Goal: Use online tool/utility: Use online tool/utility

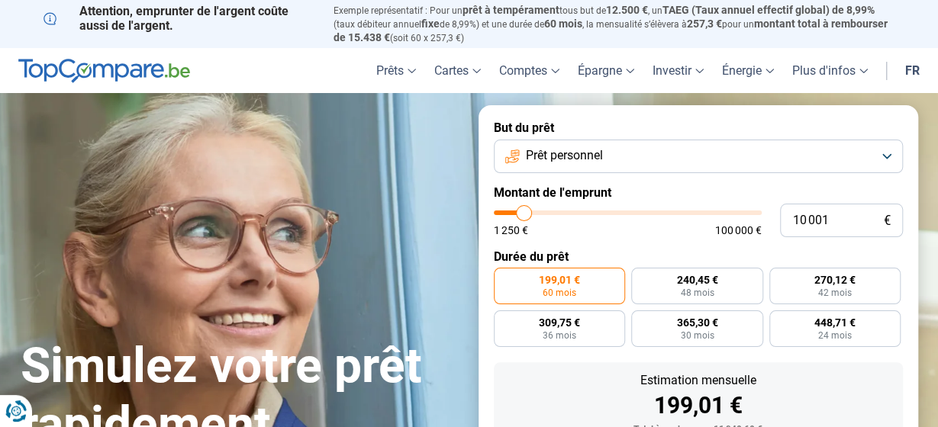
type input "11 500"
type input "11500"
type input "11 750"
type input "11750"
type input "13 250"
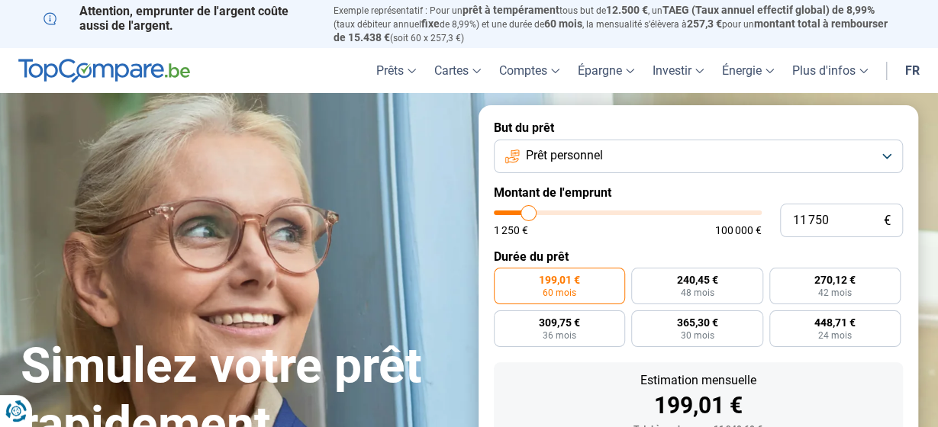
type input "13250"
type input "15 500"
type input "15500"
type input "18 250"
type input "18250"
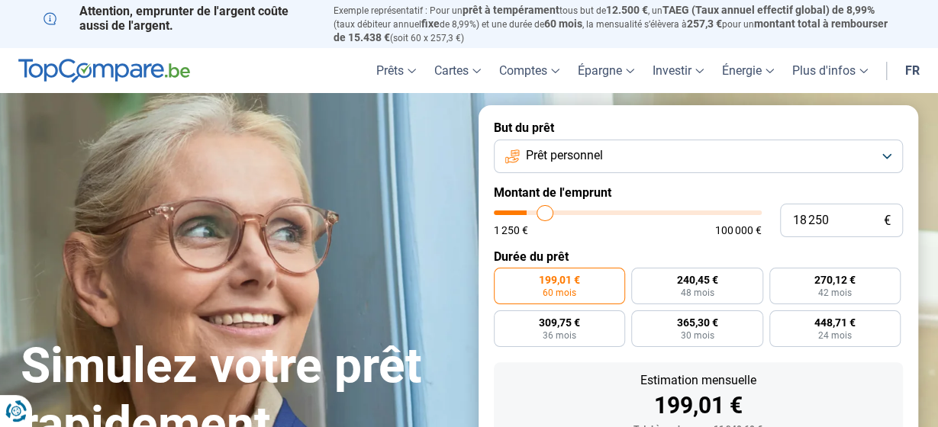
type input "23 000"
type input "23000"
type input "29 000"
type input "29000"
type input "35 250"
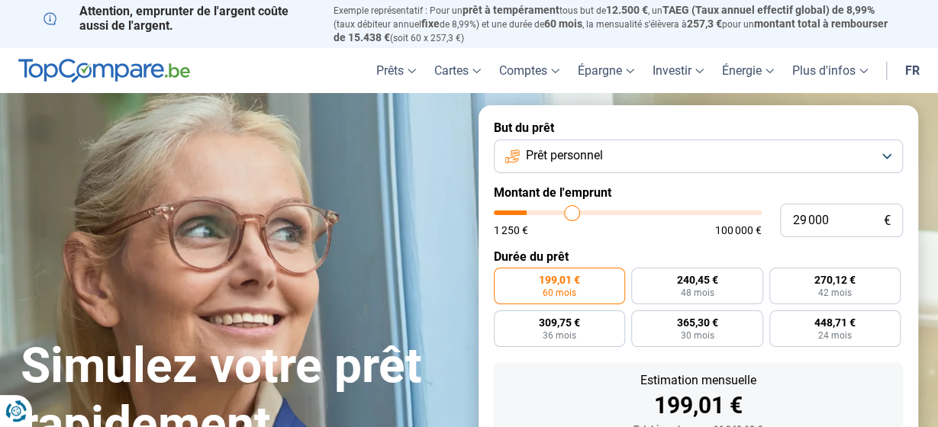
type input "35250"
type input "40 250"
type input "40250"
type input "43 750"
type input "43750"
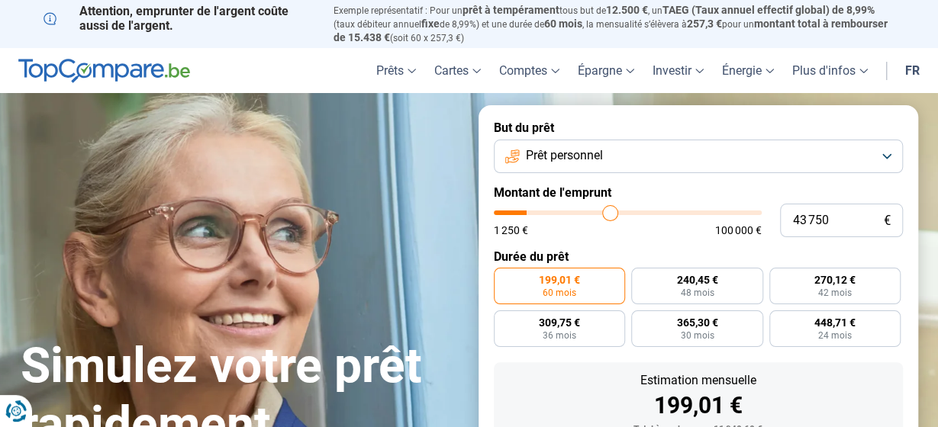
type input "48 000"
type input "48000"
type input "50 500"
type input "50500"
type input "52 750"
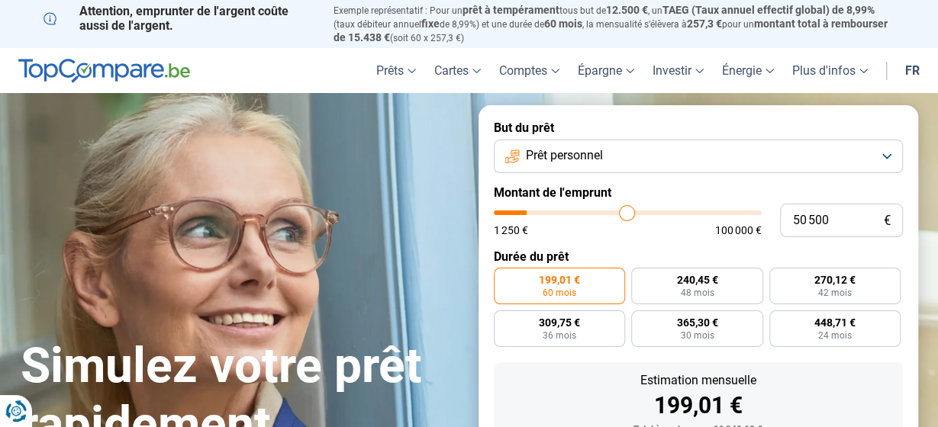
type input "52750"
type input "53 750"
type input "53750"
type input "56 500"
type input "56500"
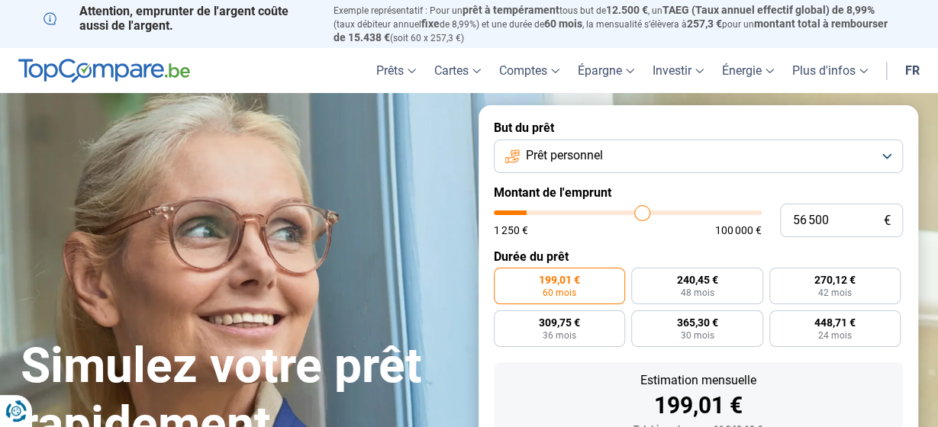
type input "59 000"
type input "59000"
type input "59 750"
type input "59750"
type input "60 500"
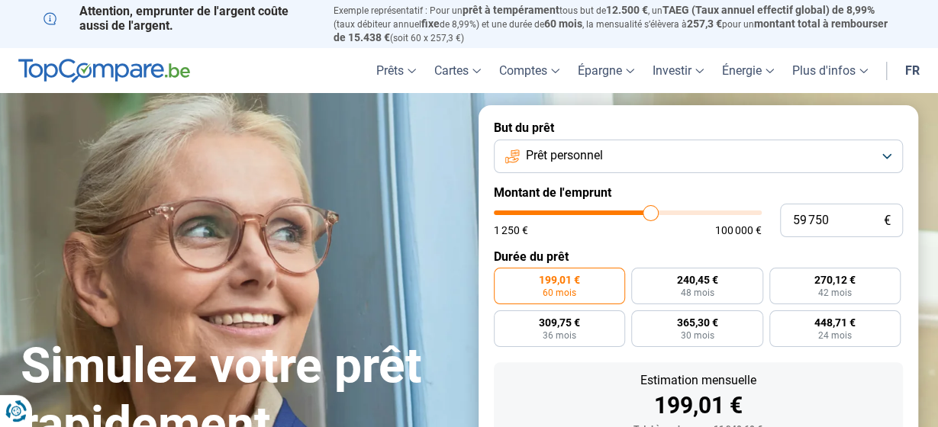
type input "60500"
type input "62 500"
type input "62500"
type input "63 500"
type input "63500"
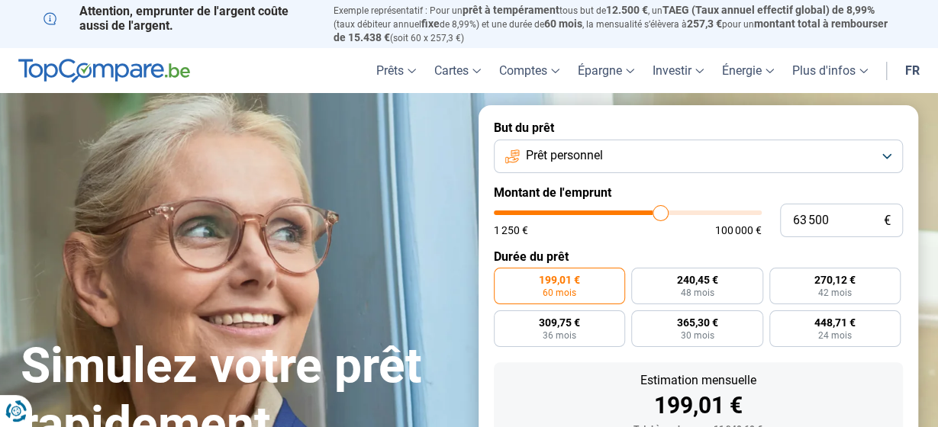
type input "66 000"
type input "66000"
type input "70 250"
type input "70250"
type input "72 000"
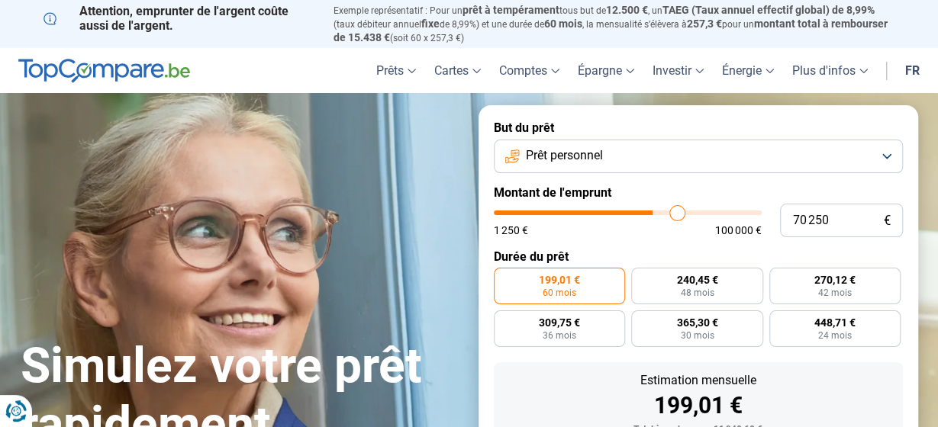
type input "72000"
type input "73 000"
type input "73000"
type input "73 750"
type input "73750"
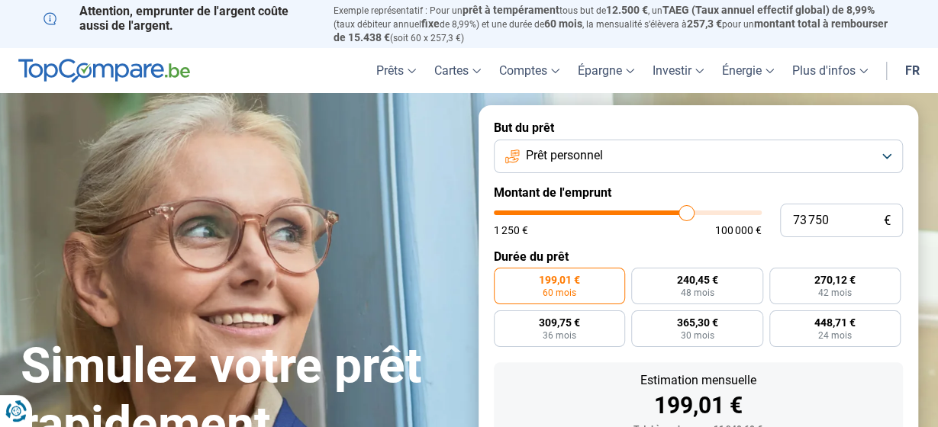
type input "74 250"
type input "74250"
type input "74 500"
type input "74500"
type input "75 000"
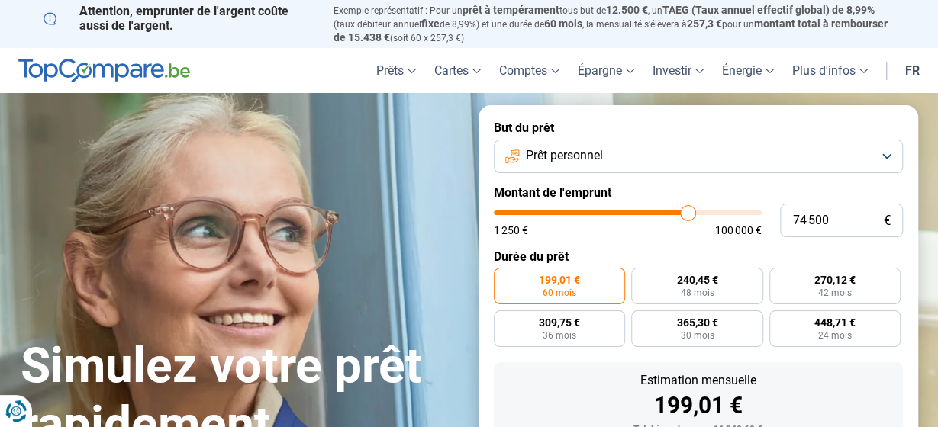
type input "75000"
type input "76 000"
type input "76000"
type input "77 750"
type input "77750"
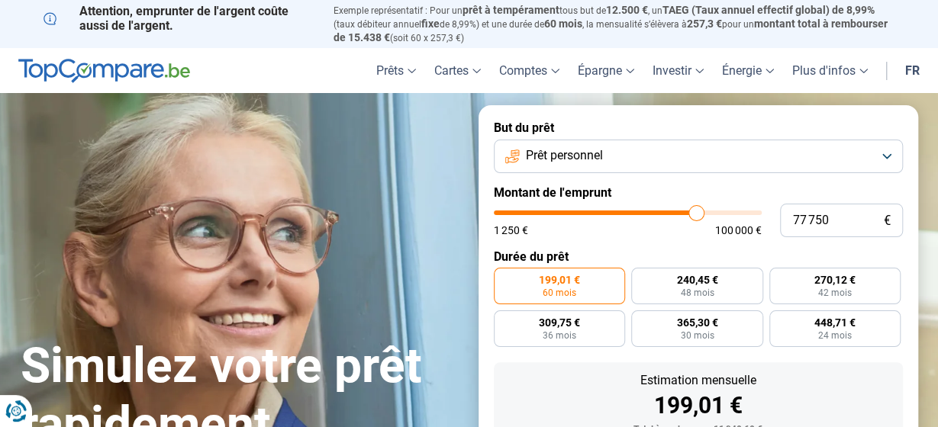
type input "79 250"
type input "79250"
type input "80 500"
type input "80500"
type input "81 250"
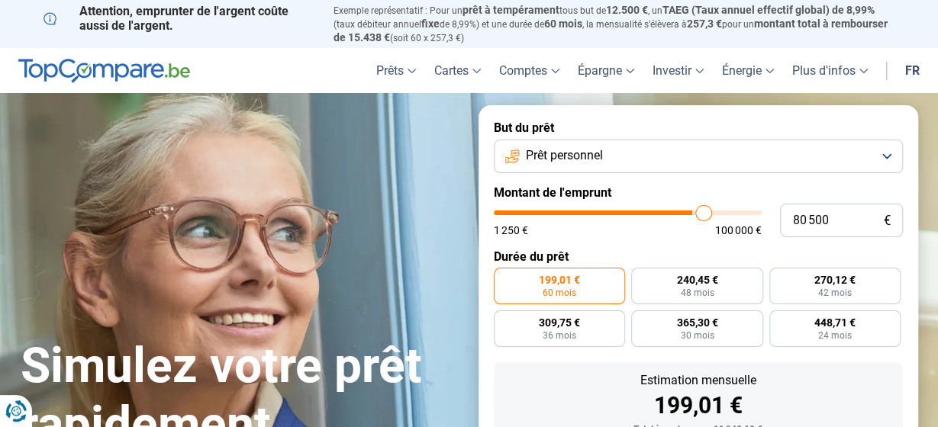
type input "81250"
type input "81 750"
type input "81750"
type input "82 000"
type input "82000"
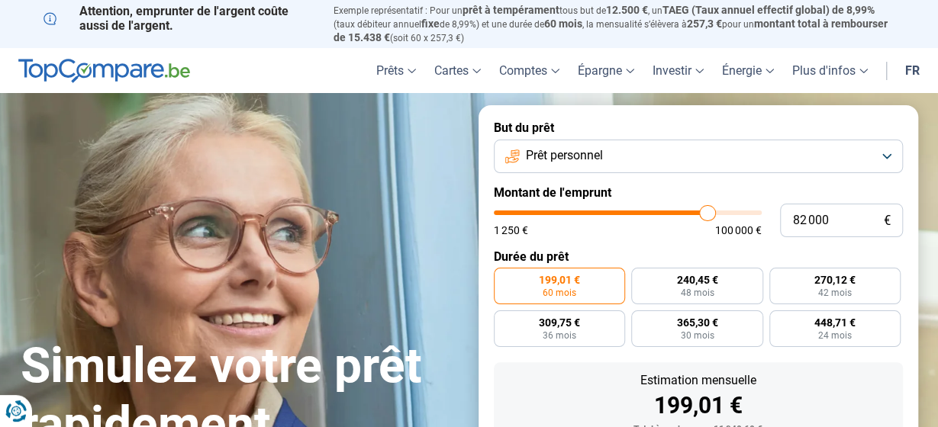
type input "82 250"
drag, startPoint x: 527, startPoint y: 216, endPoint x: 709, endPoint y: 214, distance: 181.6
type input "82250"
click at [708, 215] on input "range" at bounding box center [628, 213] width 268 height 5
radio input "false"
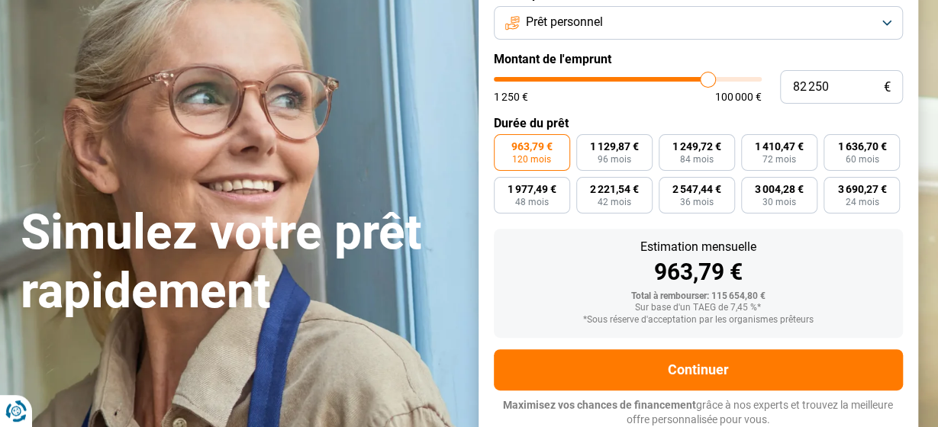
scroll to position [134, 0]
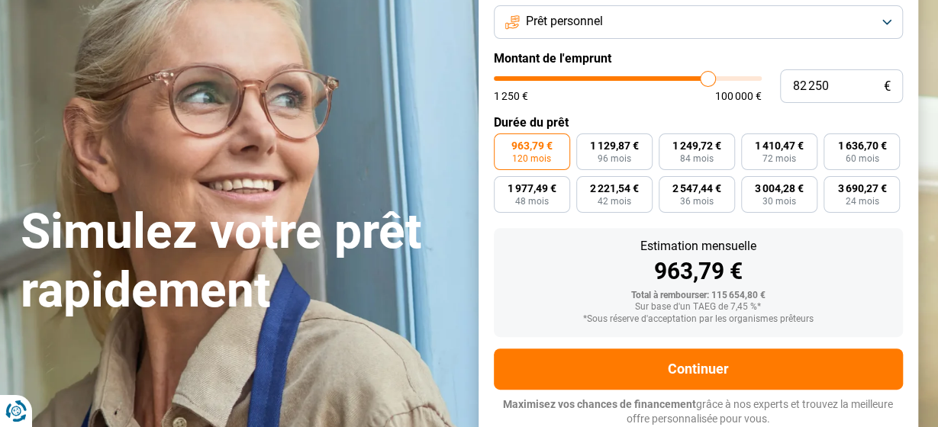
click at [883, 21] on button "Prêt personnel" at bounding box center [698, 22] width 409 height 34
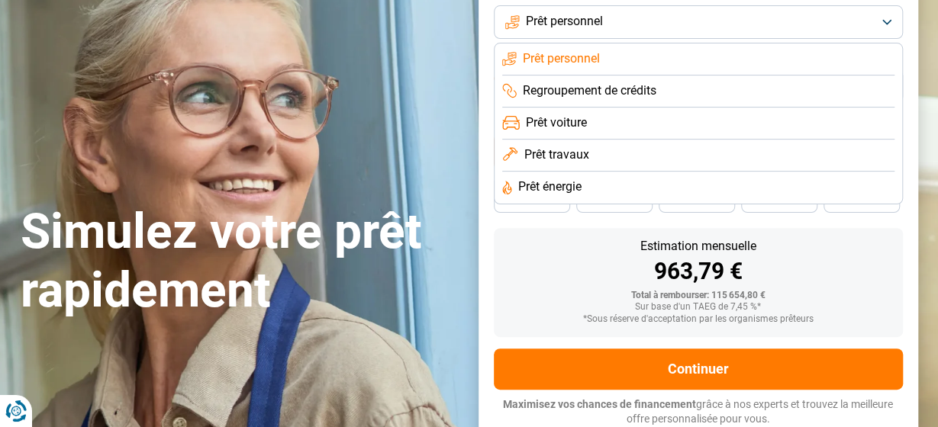
click at [574, 151] on span "Prêt travaux" at bounding box center [555, 154] width 65 height 17
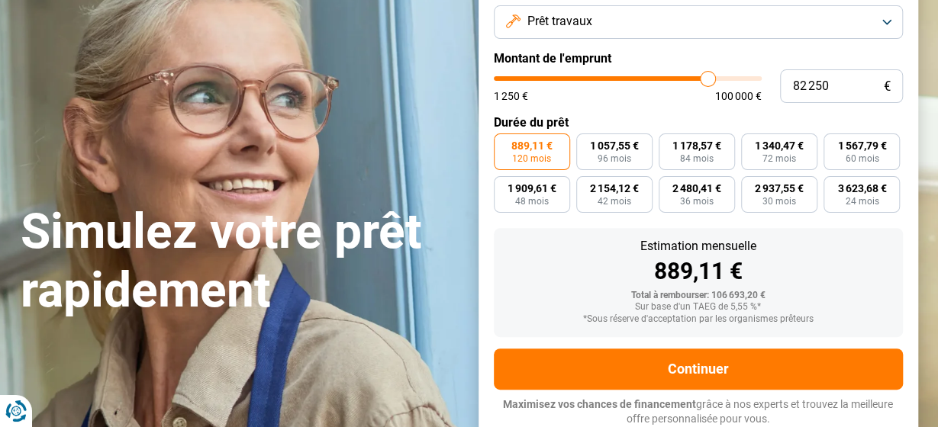
type input "82 000"
type input "82000"
type input "81 750"
type input "81750"
type input "81 500"
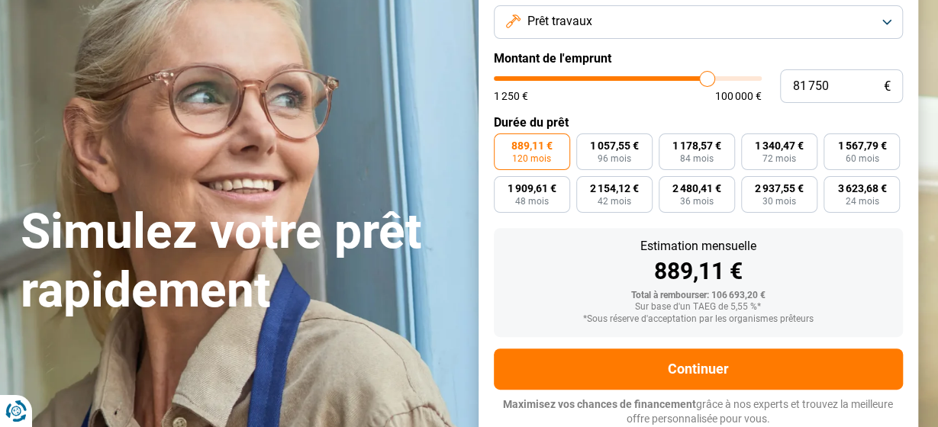
type input "81500"
type input "81 000"
type input "81000"
type input "80 750"
type input "80750"
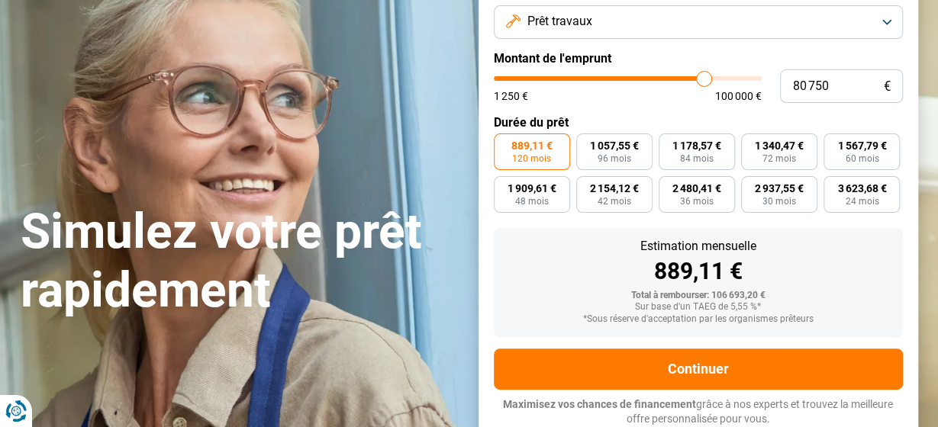
type input "80 500"
type input "80500"
type input "80 250"
type input "80250"
type input "79 750"
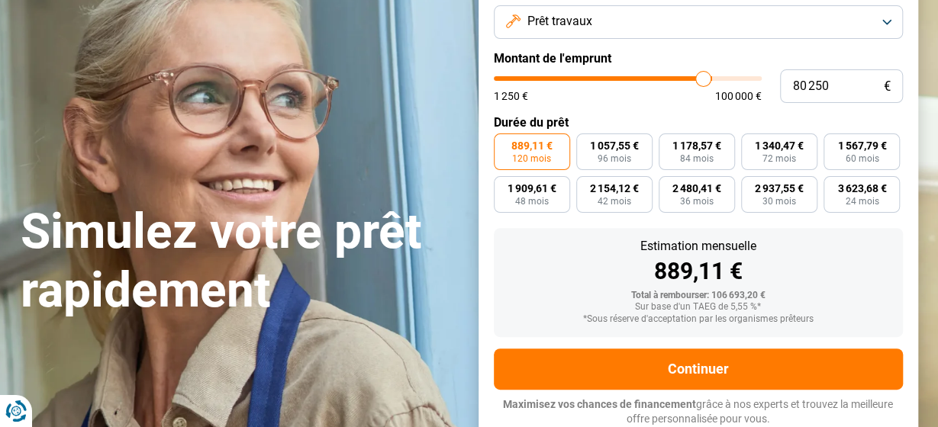
type input "79750"
type input "79 000"
type input "79000"
type input "78 250"
type input "78250"
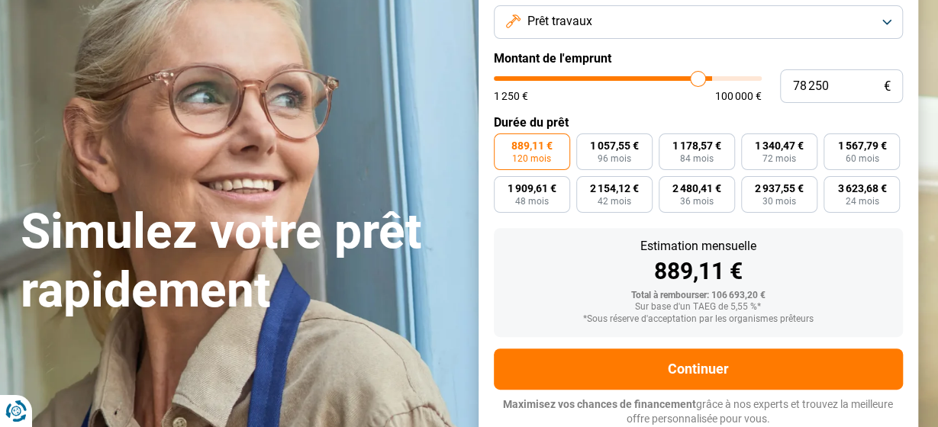
type input "77 750"
type input "77750"
type input "77 500"
type input "77500"
type input "77 000"
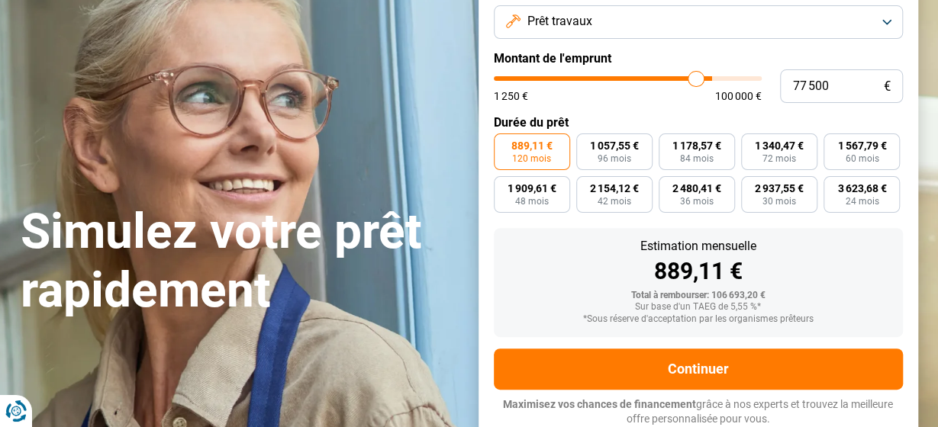
type input "77000"
type input "76 750"
type input "76750"
type input "76 500"
type input "76500"
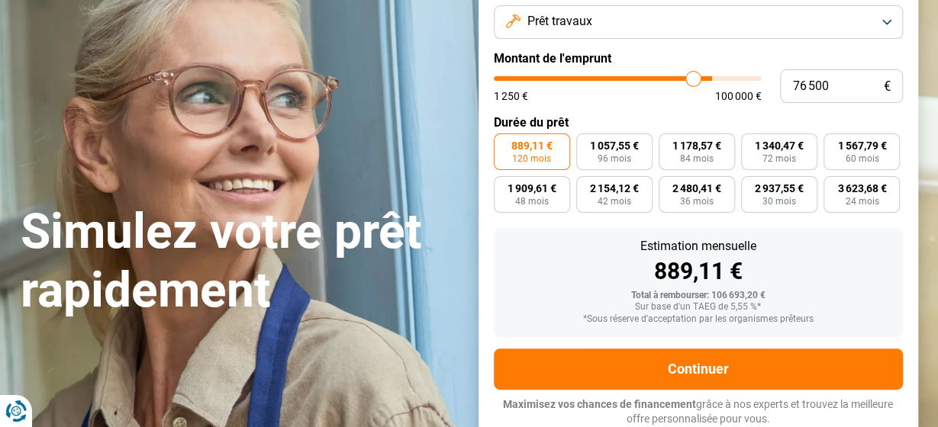
type input "76 250"
type input "76250"
type input "75 750"
type input "75750"
type input "75 500"
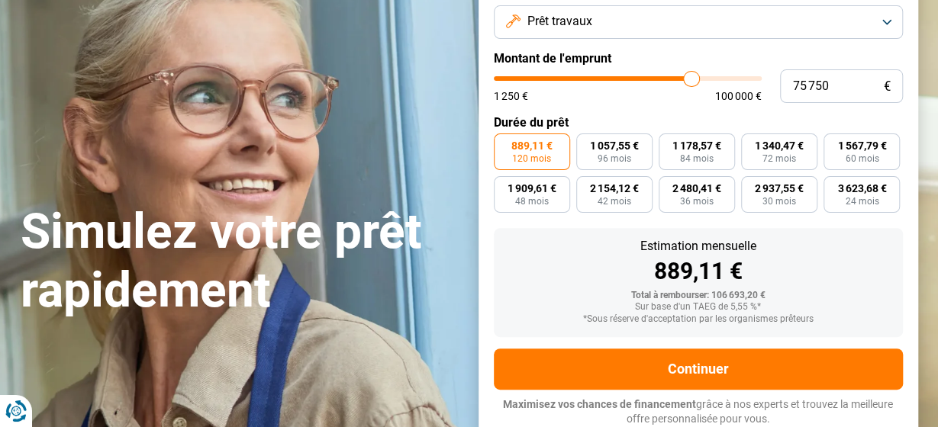
type input "75500"
type input "75 000"
type input "75000"
type input "74 750"
type input "74750"
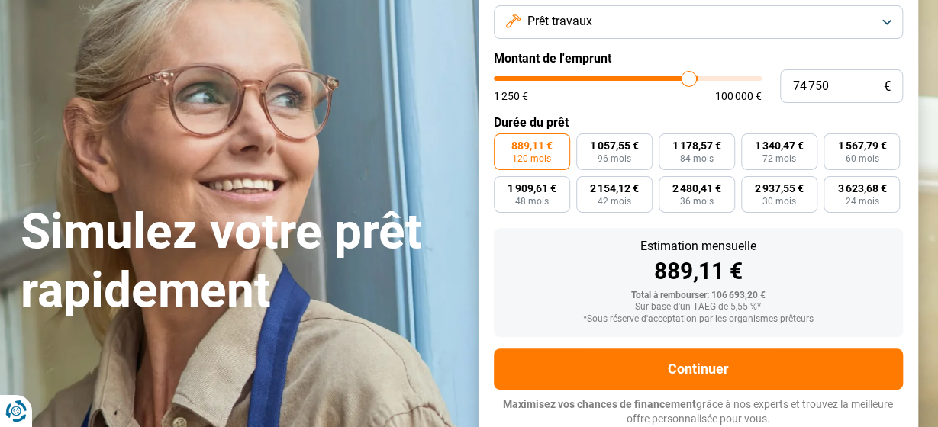
type input "73 750"
type input "73750"
type input "73 500"
type input "73500"
type input "73 250"
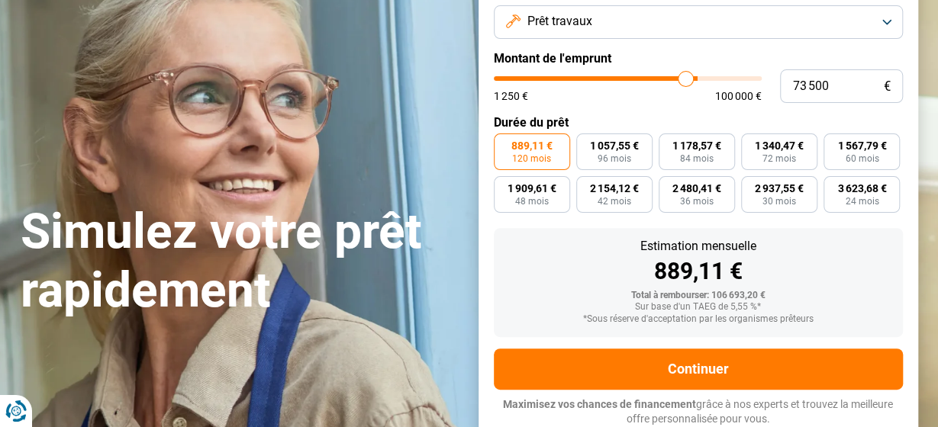
type input "73250"
type input "72 500"
type input "72500"
type input "71 750"
type input "71750"
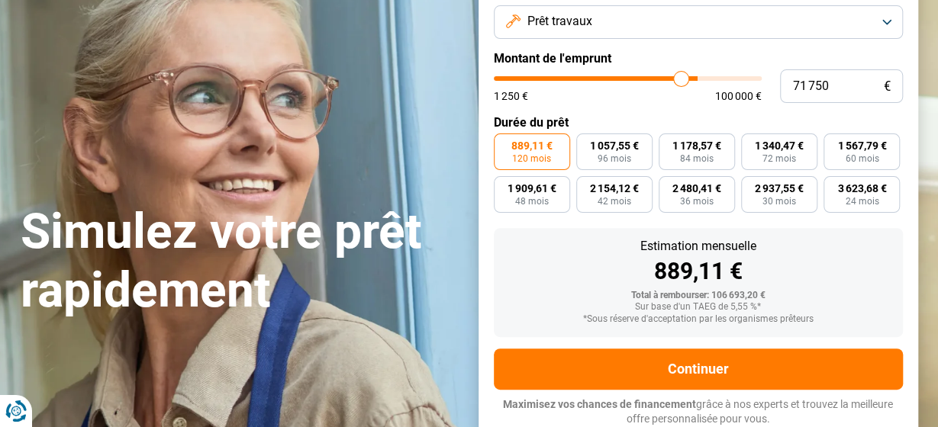
type input "71 250"
type input "71250"
type input "70 750"
type input "70750"
type input "70 250"
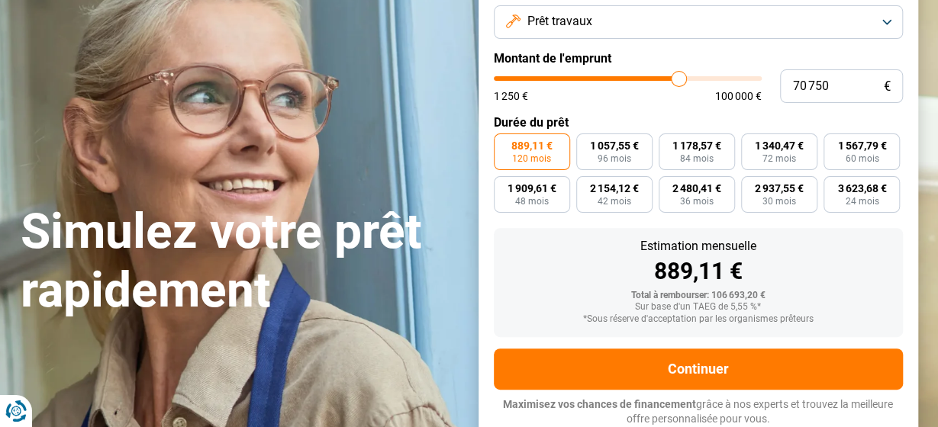
type input "70250"
type input "70 000"
type input "70000"
type input "69 750"
type input "69750"
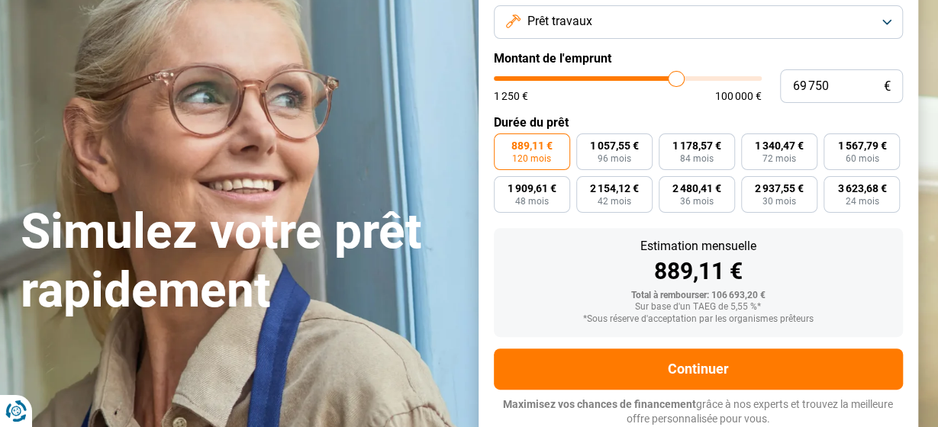
type input "69 250"
type input "69250"
type input "69 000"
type input "69000"
type input "68 750"
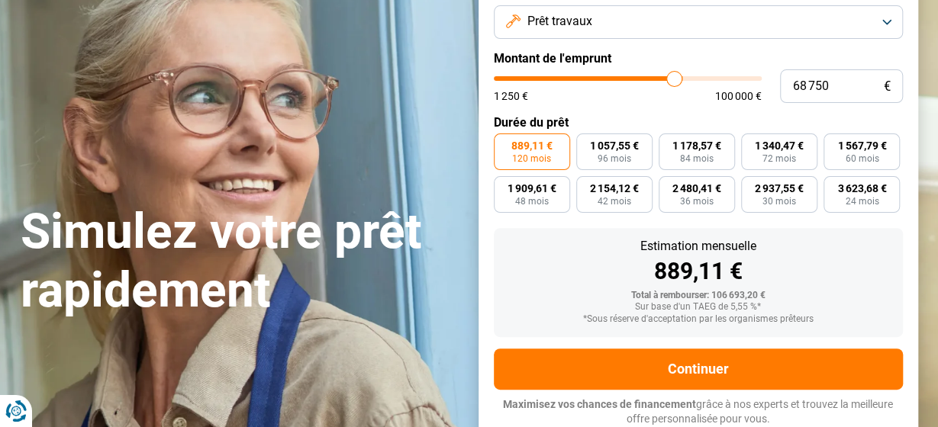
type input "68750"
type input "68 250"
type input "68250"
type input "67 750"
type input "67750"
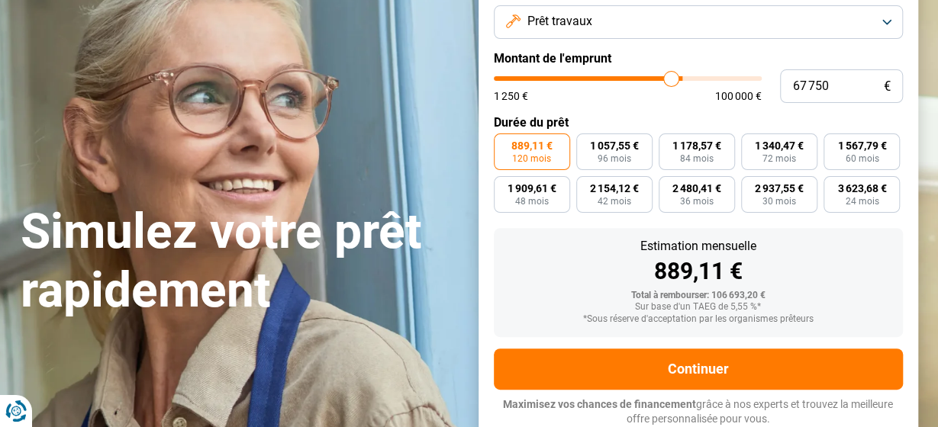
type input "67 000"
type input "67000"
type input "66 750"
type input "66750"
type input "66 500"
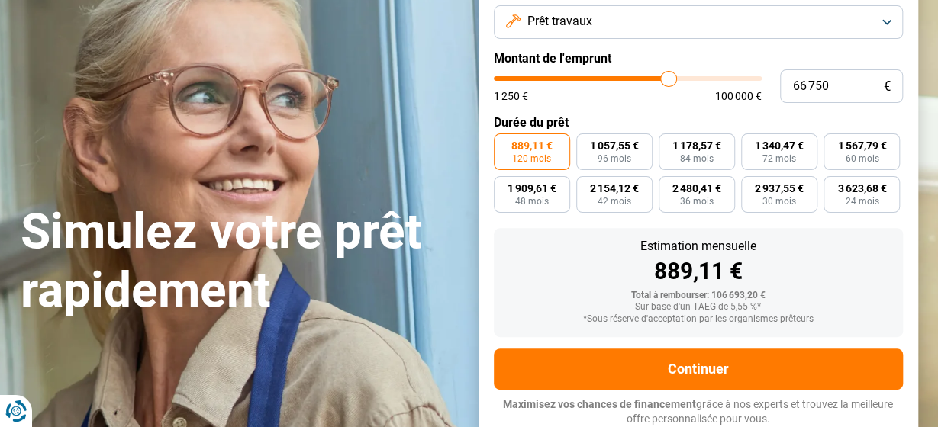
type input "66500"
type input "66 250"
type input "66250"
type input "65 750"
type input "65750"
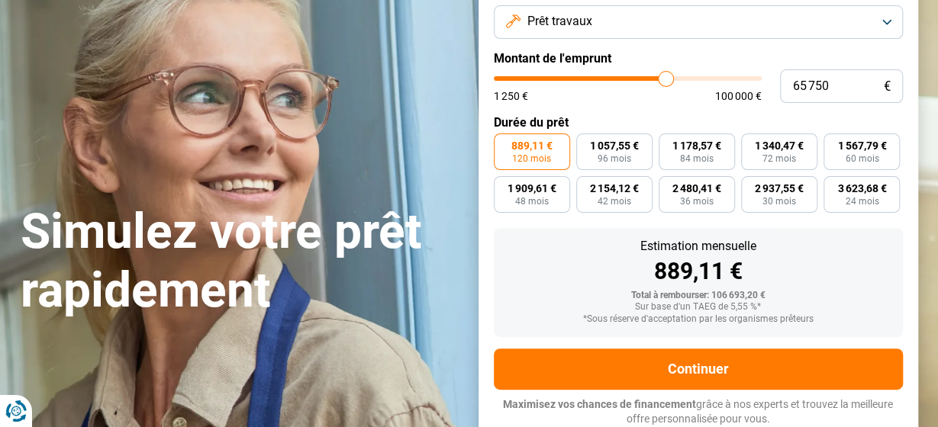
type input "65 000"
type input "65000"
type input "64 750"
type input "64750"
type input "64 250"
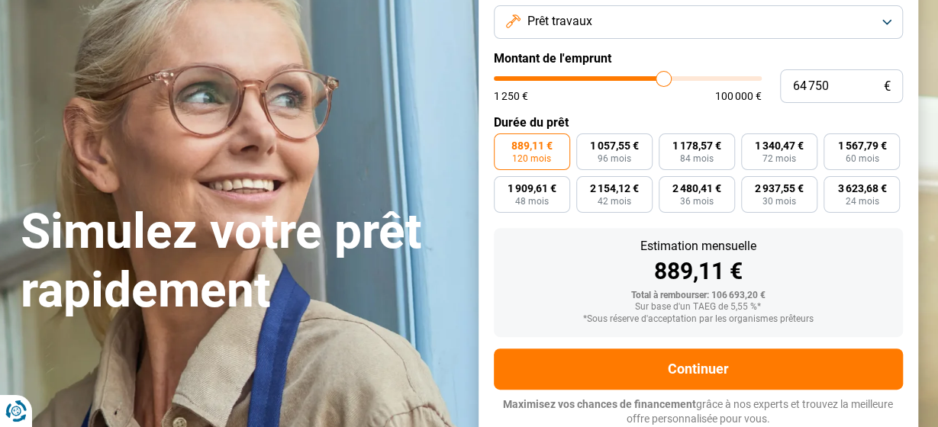
type input "64250"
type input "63 750"
type input "63750"
type input "62 750"
type input "62750"
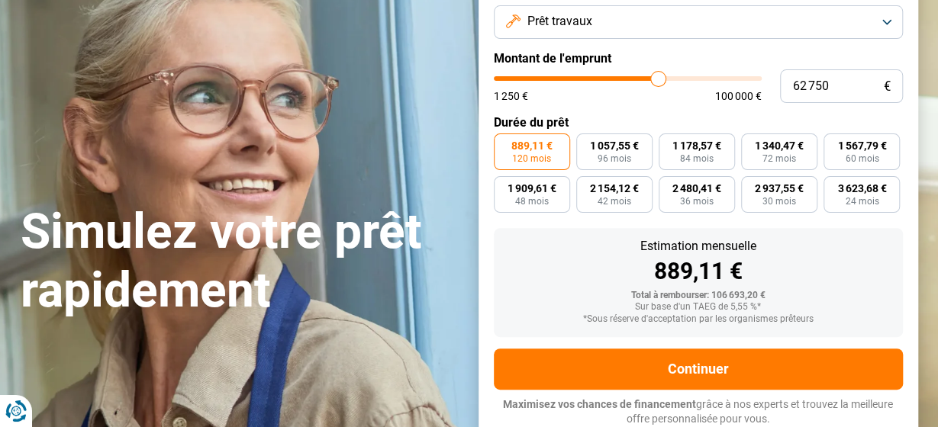
type input "62 000"
type input "62000"
type input "60 250"
type input "60250"
type input "58 750"
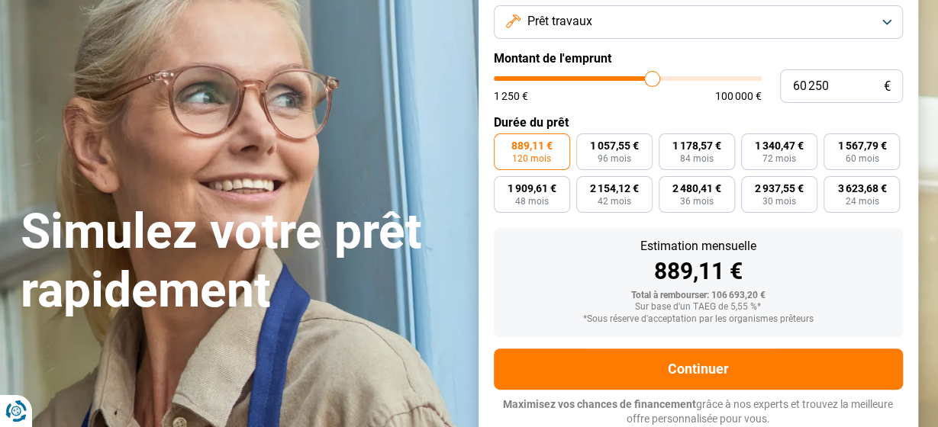
type input "58750"
type input "58 250"
type input "58250"
type input "58 500"
type input "58500"
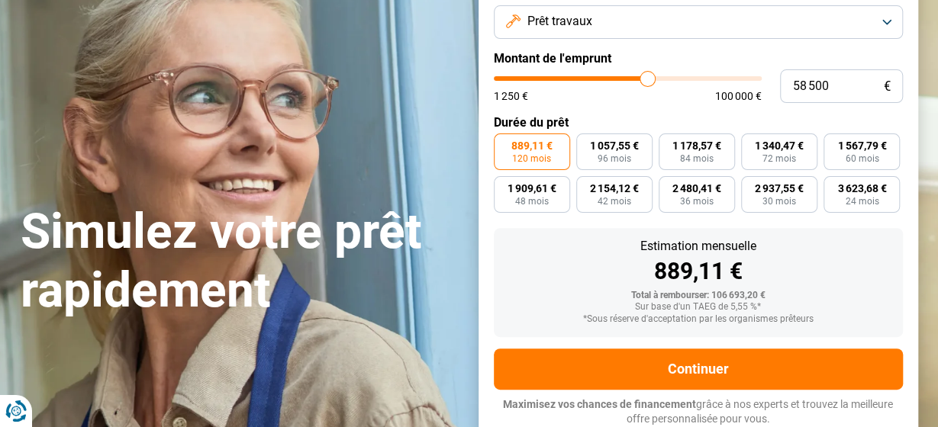
type input "58 750"
type input "58750"
type input "59 000"
type input "59000"
type input "59 250"
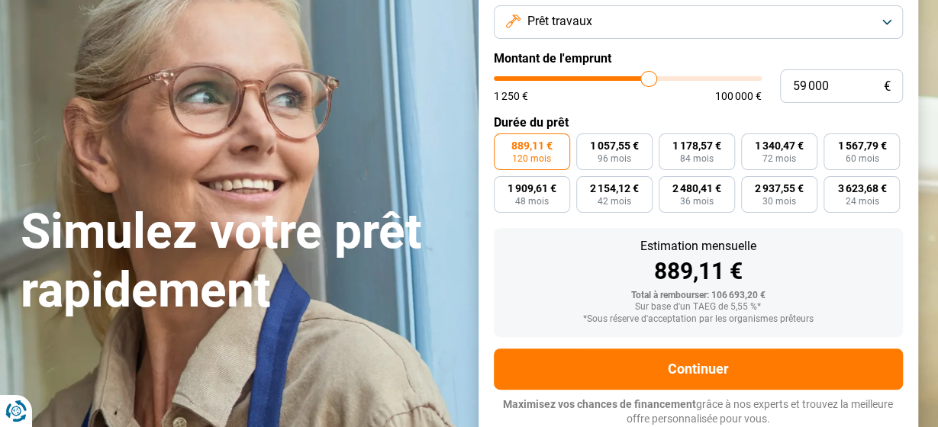
type input "59250"
type input "59 500"
type input "59500"
type input "59 750"
type input "59750"
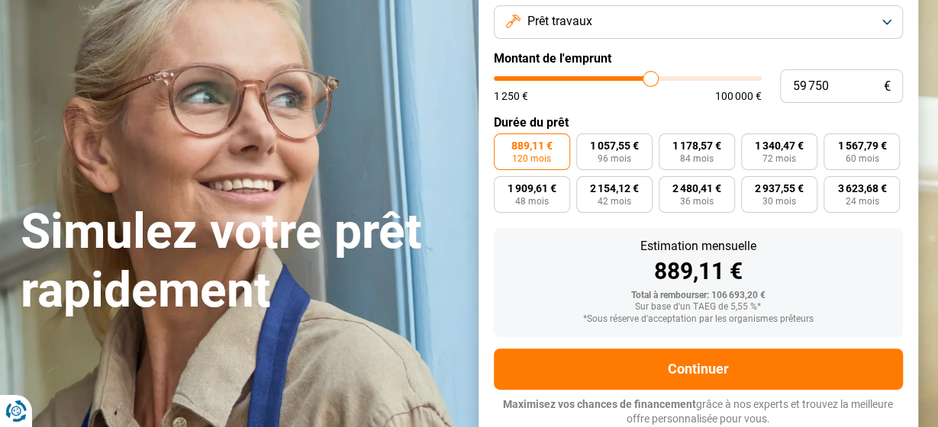
type input "60 000"
drag, startPoint x: 706, startPoint y: 80, endPoint x: 651, endPoint y: 82, distance: 55.7
type input "60000"
click at [651, 81] on input "range" at bounding box center [628, 78] width 268 height 5
click at [889, 21] on button "Prêt travaux" at bounding box center [698, 22] width 409 height 34
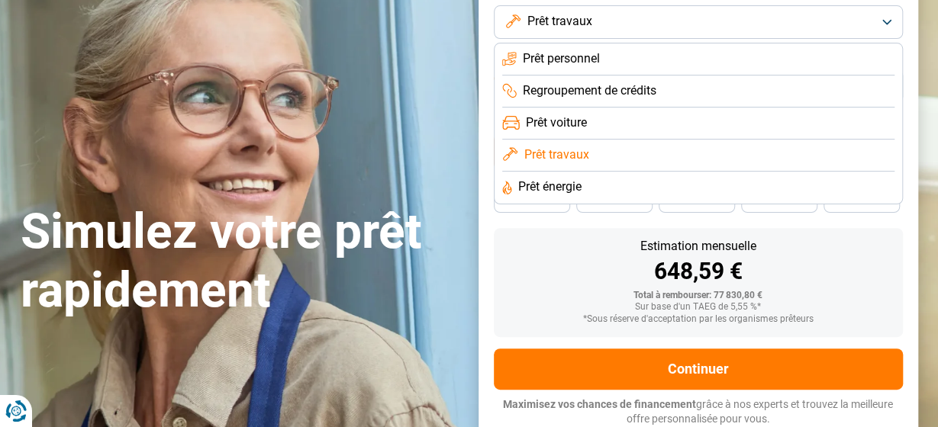
click at [806, 57] on li "Prêt personnel" at bounding box center [698, 59] width 392 height 32
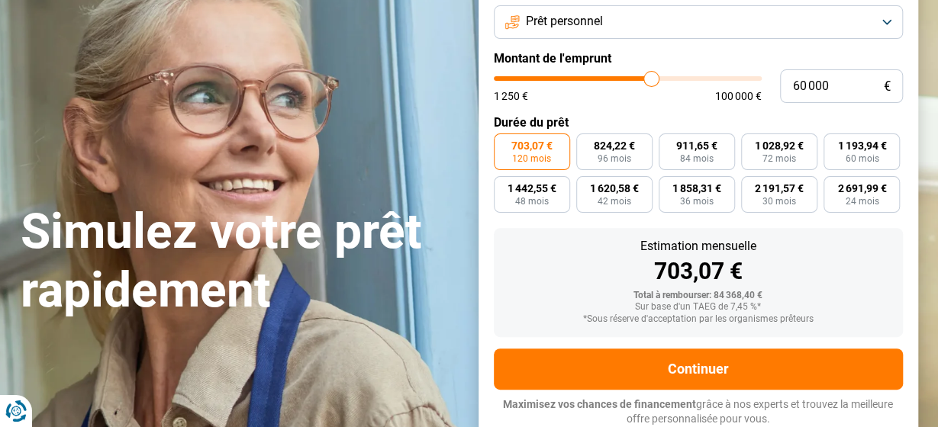
type input "59 750"
type input "59750"
type input "59 500"
type input "59500"
type input "59 000"
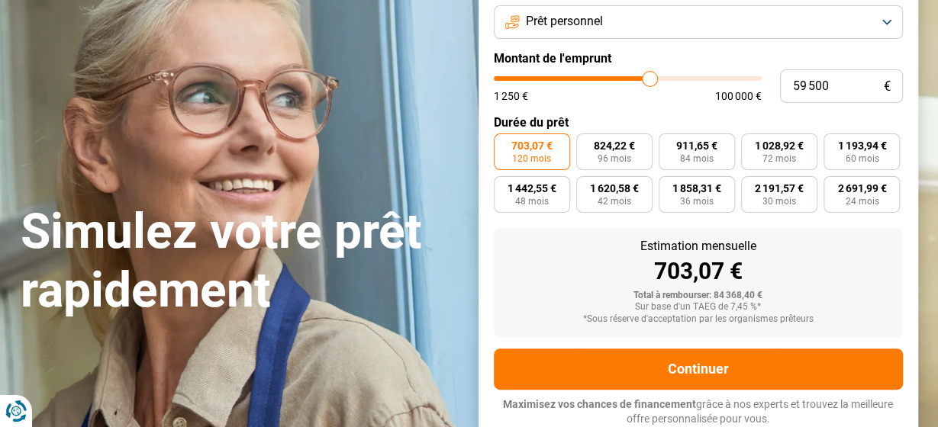
type input "59000"
type input "58 250"
type input "58250"
type input "57 750"
type input "57750"
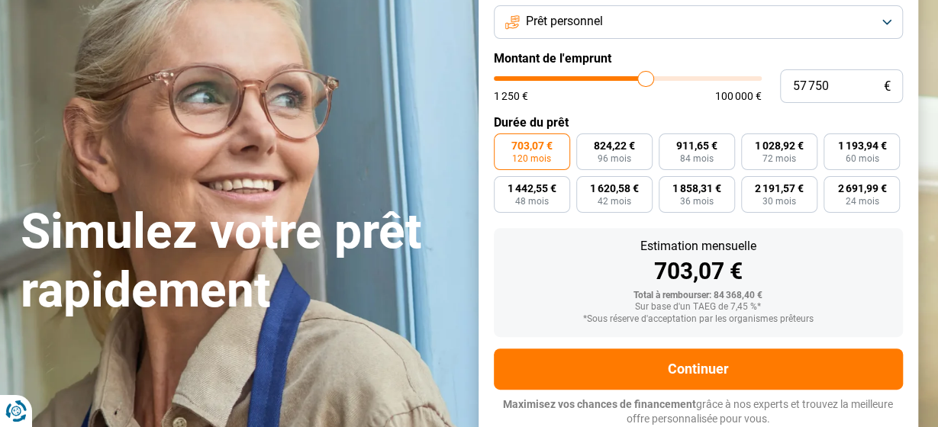
type input "56 750"
type input "56750"
type input "56 500"
type input "56500"
type input "56 250"
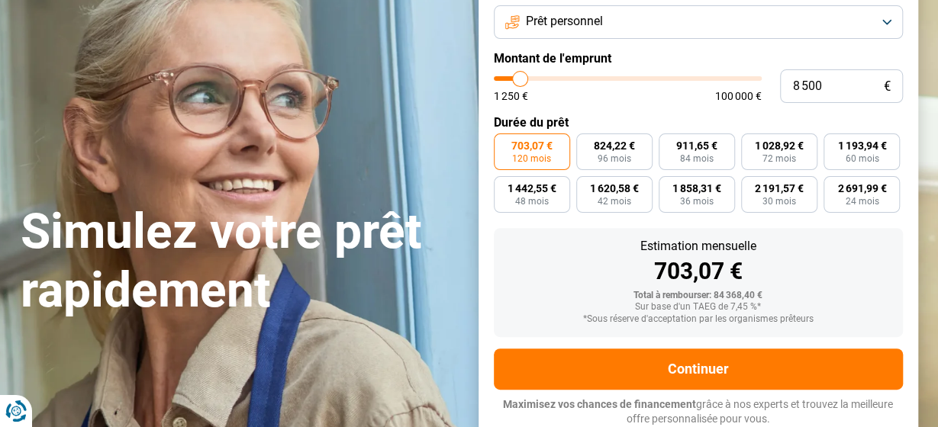
drag, startPoint x: 650, startPoint y: 81, endPoint x: 520, endPoint y: 86, distance: 130.6
click at [520, 81] on input "range" at bounding box center [628, 78] width 268 height 5
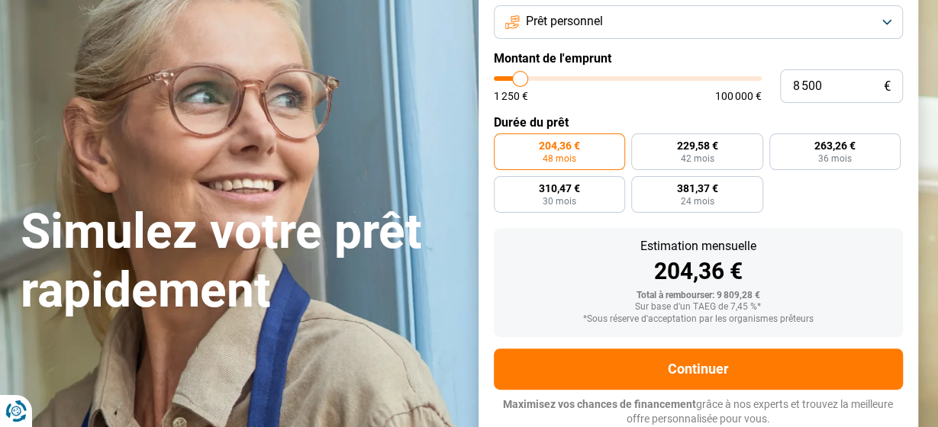
click at [885, 22] on button "Prêt personnel" at bounding box center [698, 22] width 409 height 34
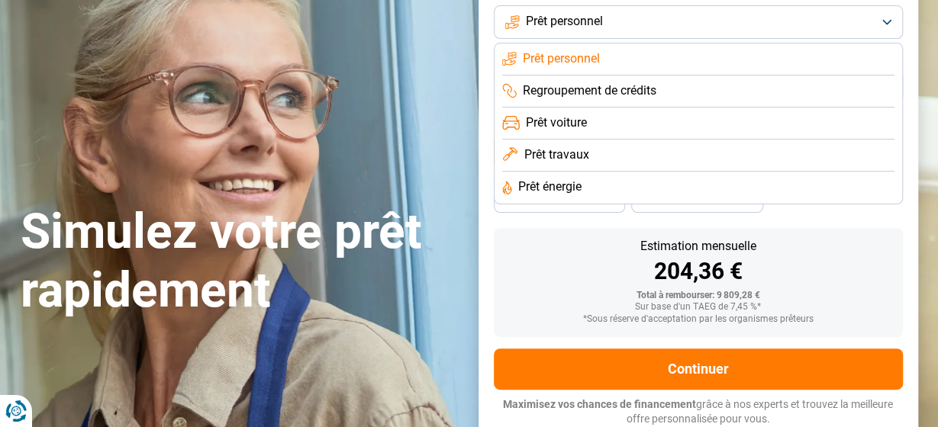
click at [562, 186] on span "Prêt énergie" at bounding box center [549, 187] width 63 height 17
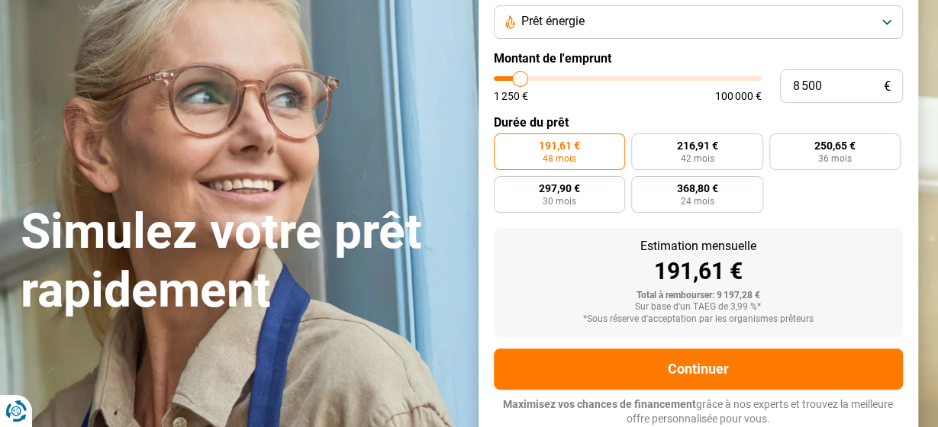
click at [888, 18] on button "Prêt énergie" at bounding box center [698, 22] width 409 height 34
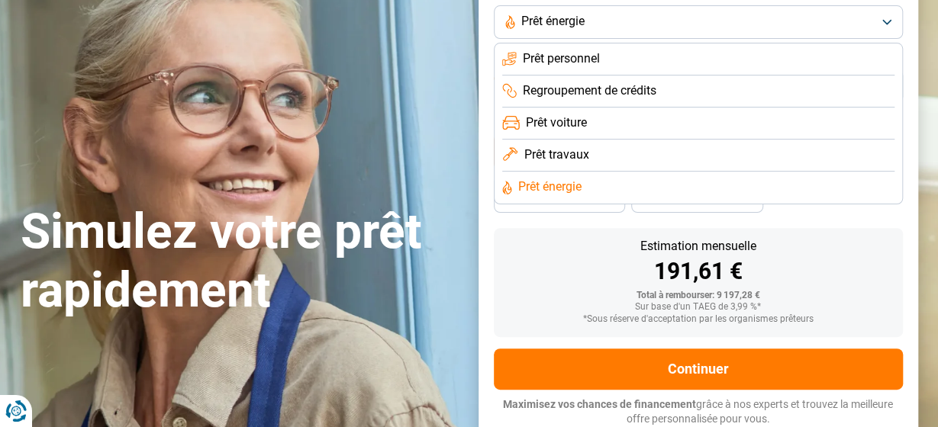
click at [617, 150] on li "Prêt travaux" at bounding box center [698, 156] width 392 height 32
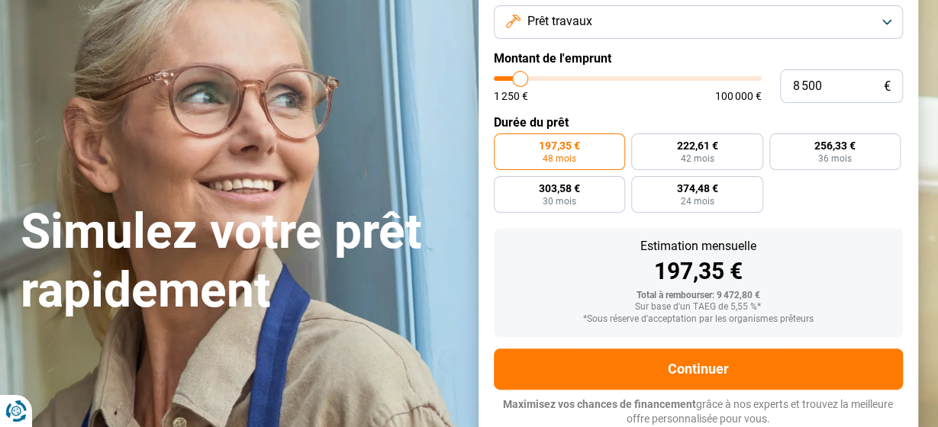
click at [890, 18] on button "Prêt travaux" at bounding box center [698, 22] width 409 height 34
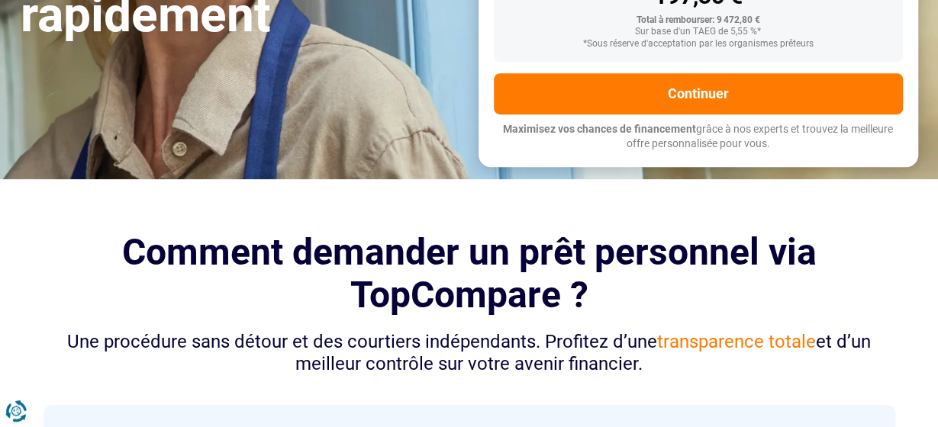
scroll to position [303, 0]
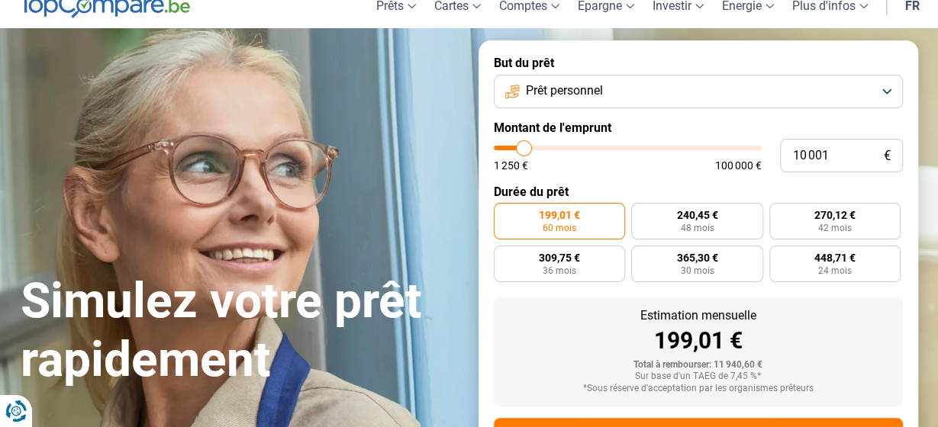
scroll to position [27, 0]
